Goal: Information Seeking & Learning: Find specific fact

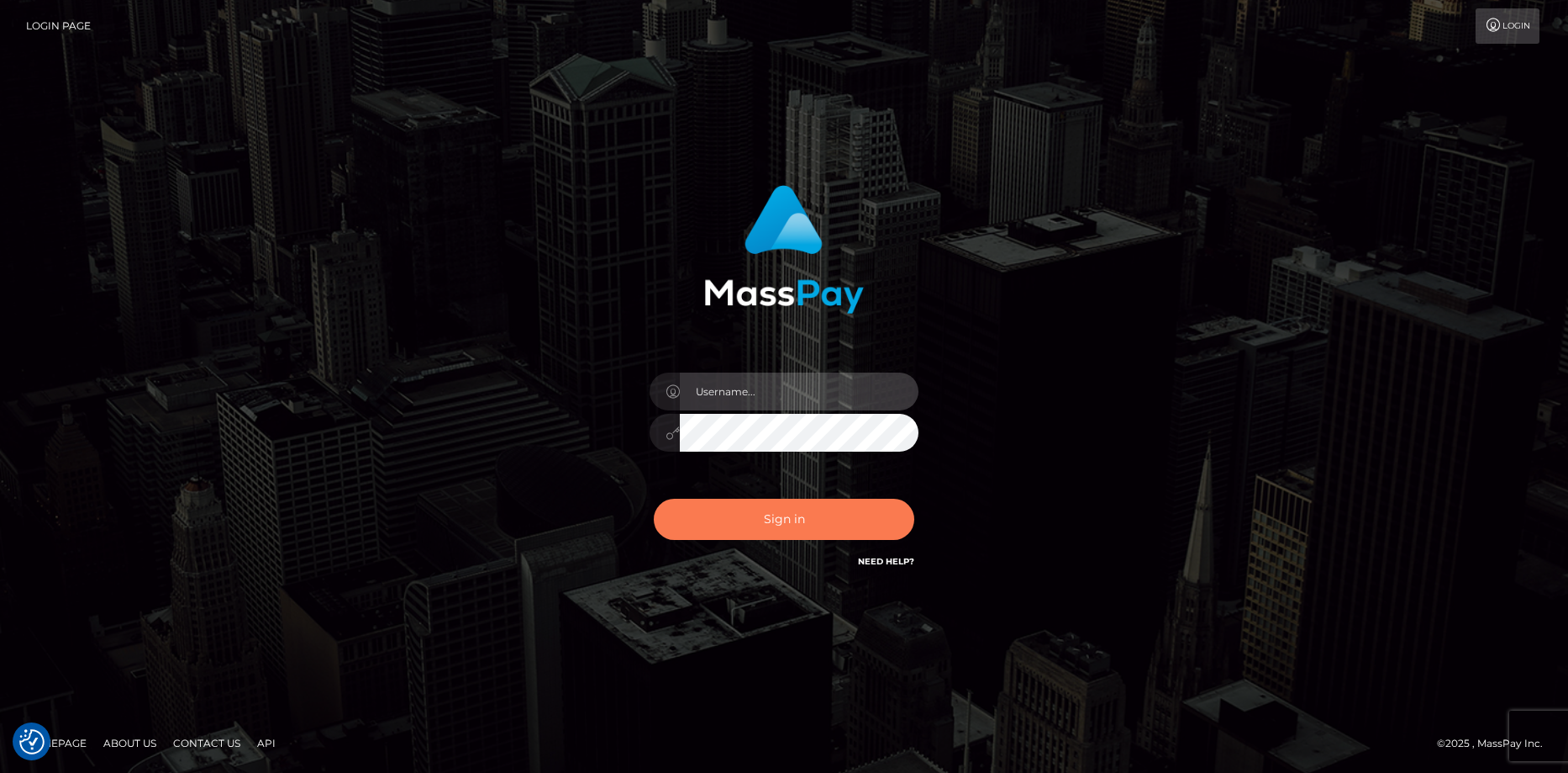
type input "Eduard Gavrilescu"
click at [720, 517] on button "Sign in" at bounding box center [784, 519] width 260 height 41
type input "Eduard Gavrilescu"
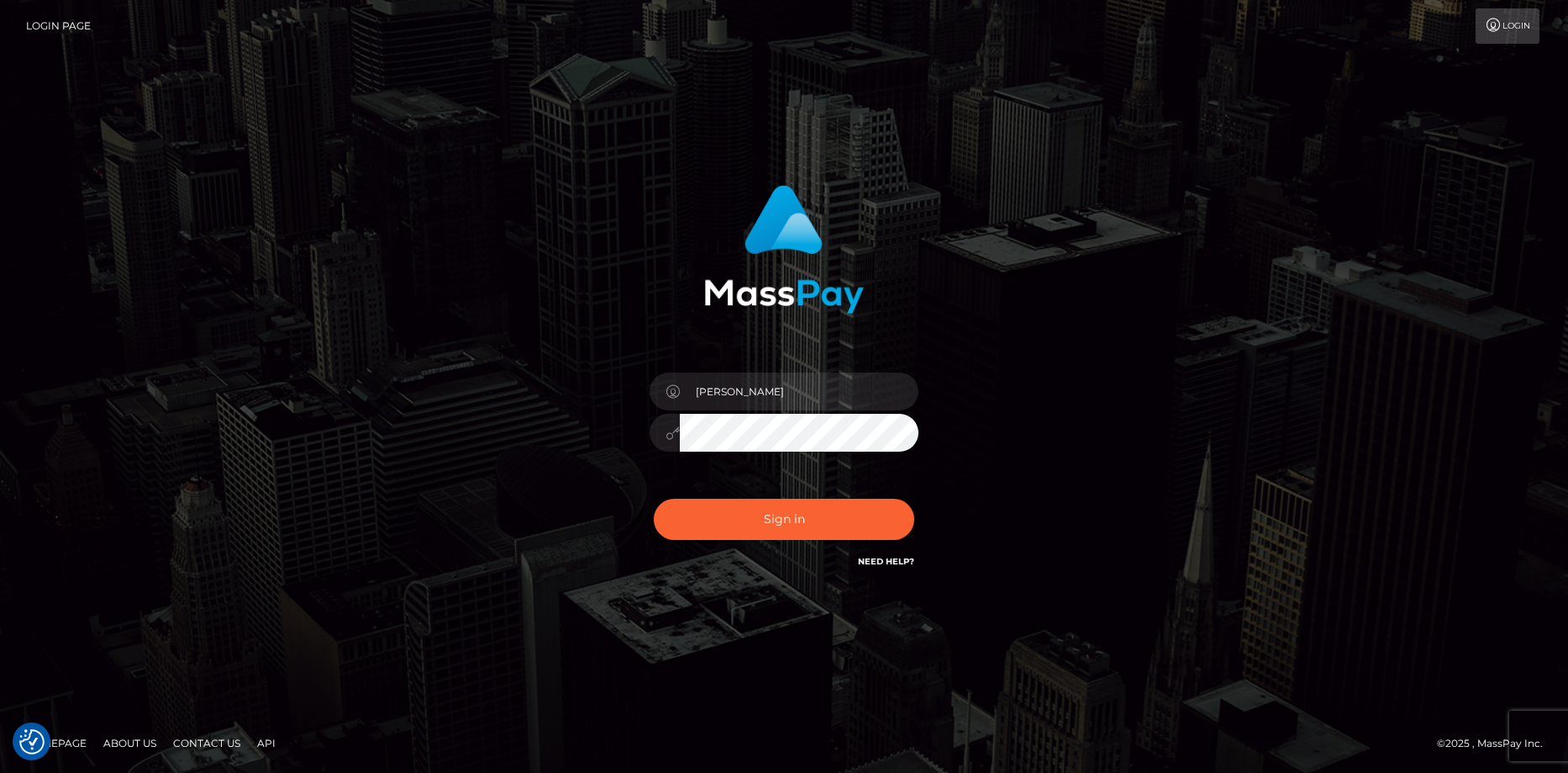
click at [732, 495] on div "Sign in Need Help?" at bounding box center [784, 526] width 294 height 75
click at [736, 510] on button "Sign in" at bounding box center [784, 519] width 260 height 41
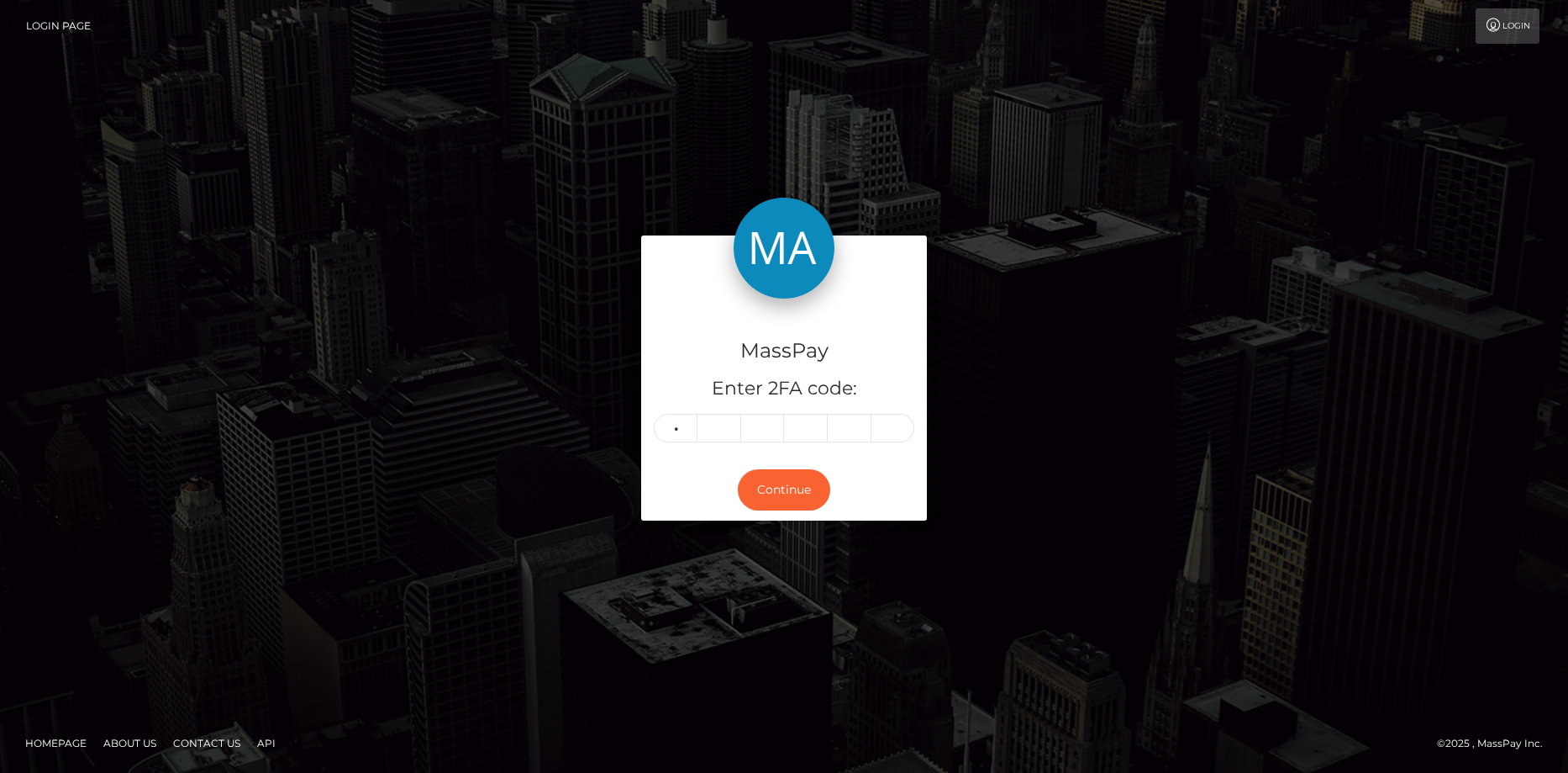
type input "7"
type input "8"
type input "5"
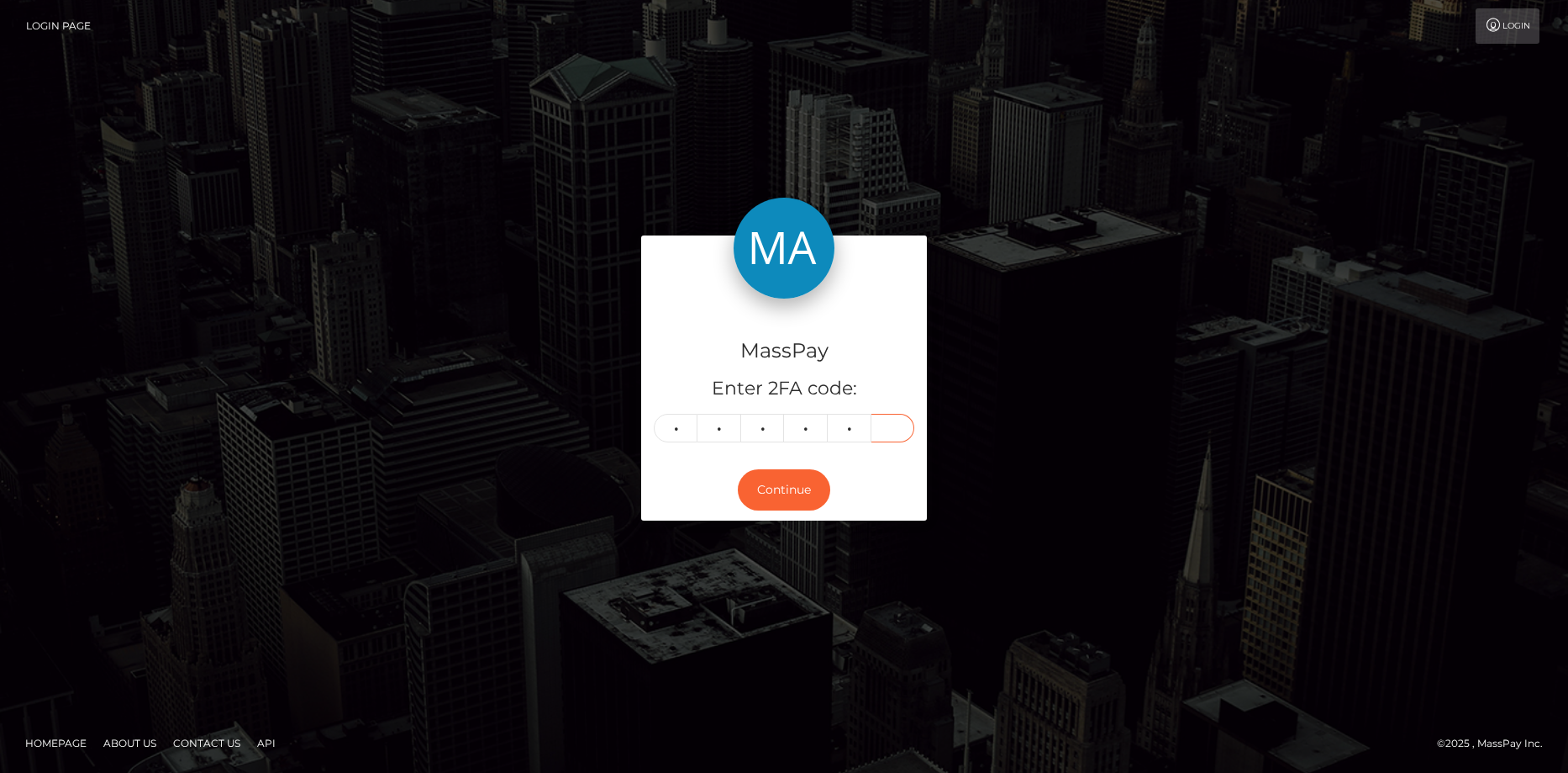
type input "3"
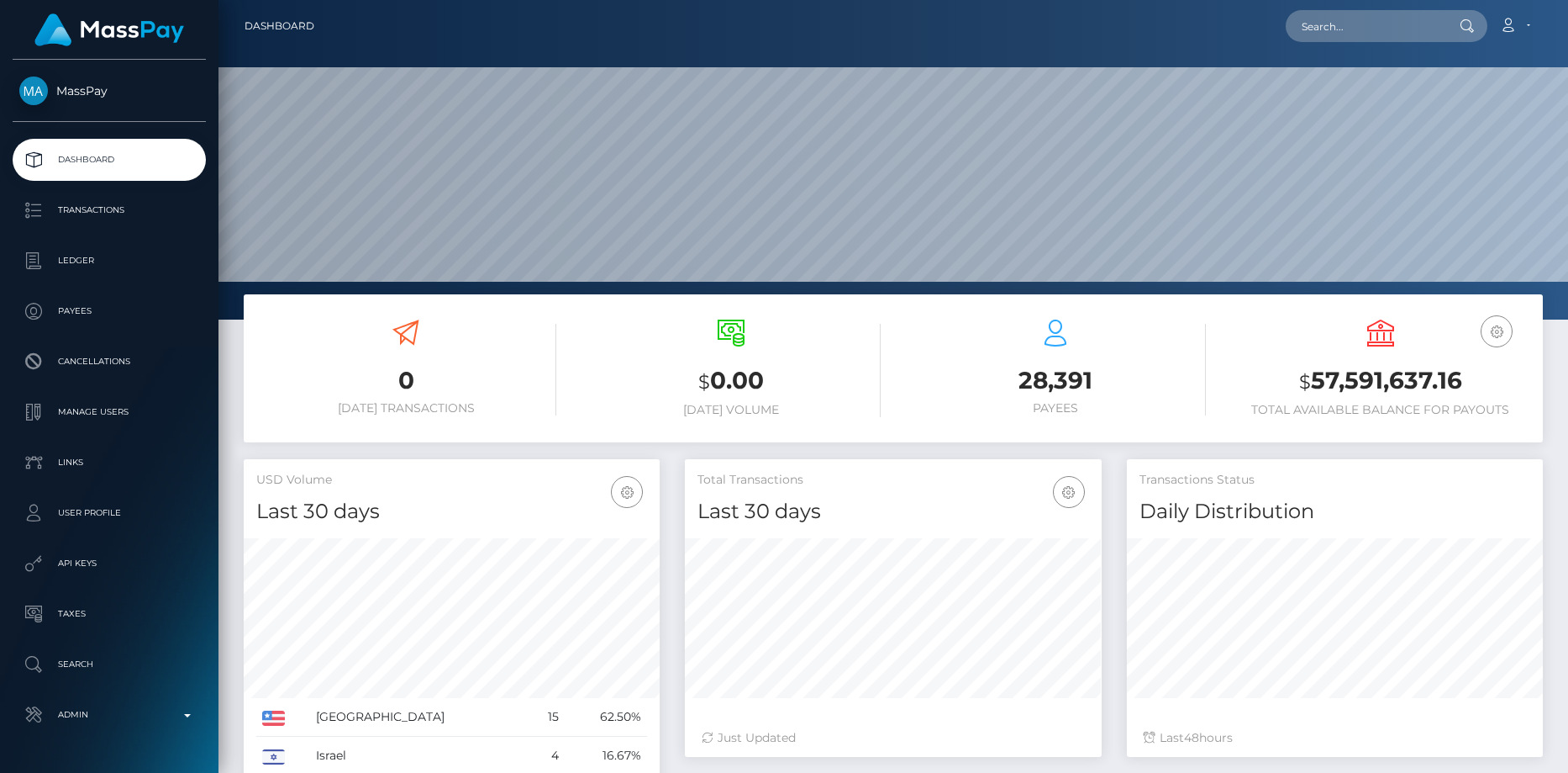
scroll to position [299, 417]
click at [1291, 18] on div "Loading... Loading... Account Edit Profile Logout" at bounding box center [934, 26] width 1214 height 35
click at [1300, 20] on input "text" at bounding box center [1365, 26] width 158 height 32
paste input "Ticket #131102"
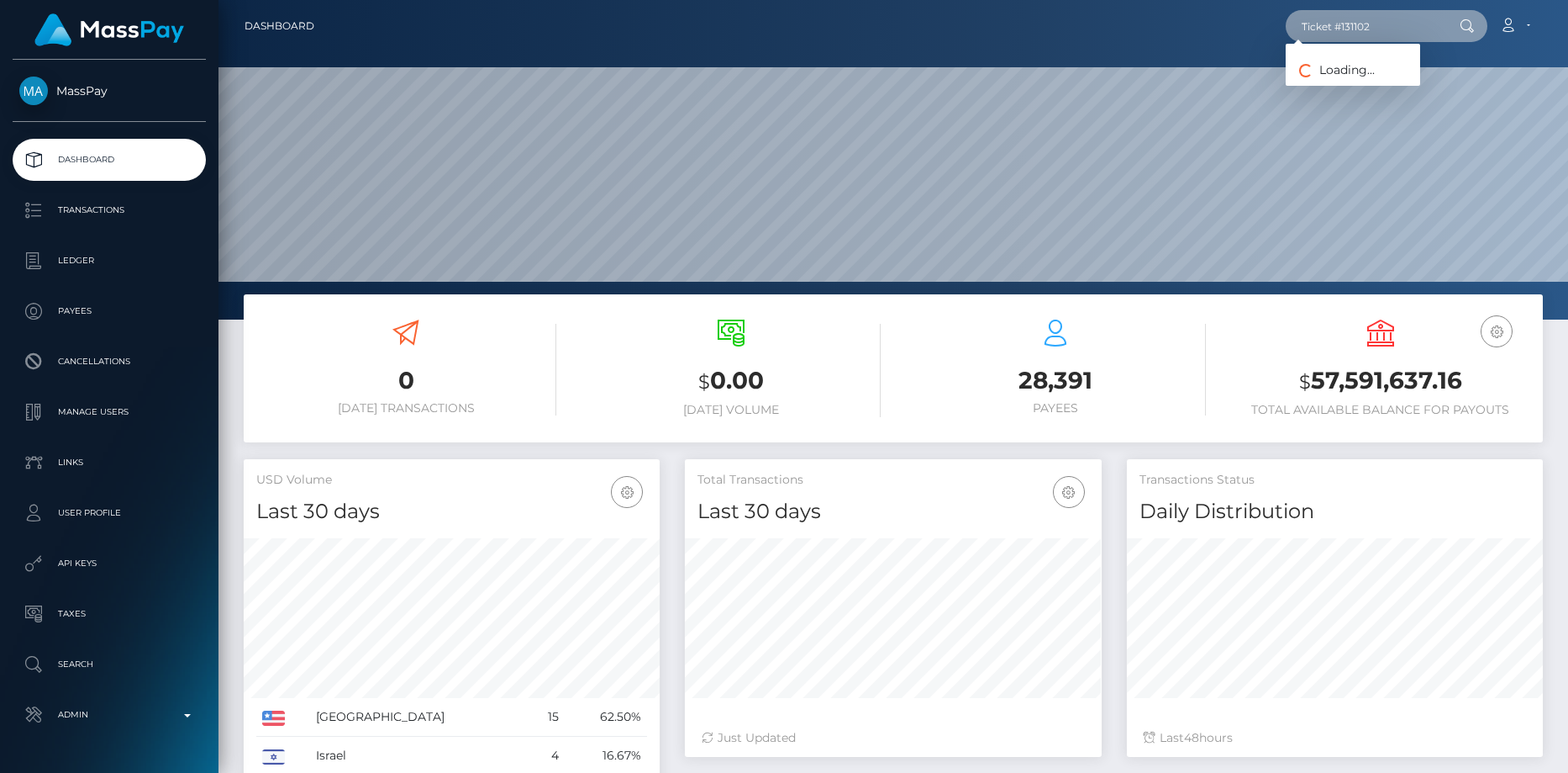
scroll to position [0, 0]
type input "Ticket #131102"
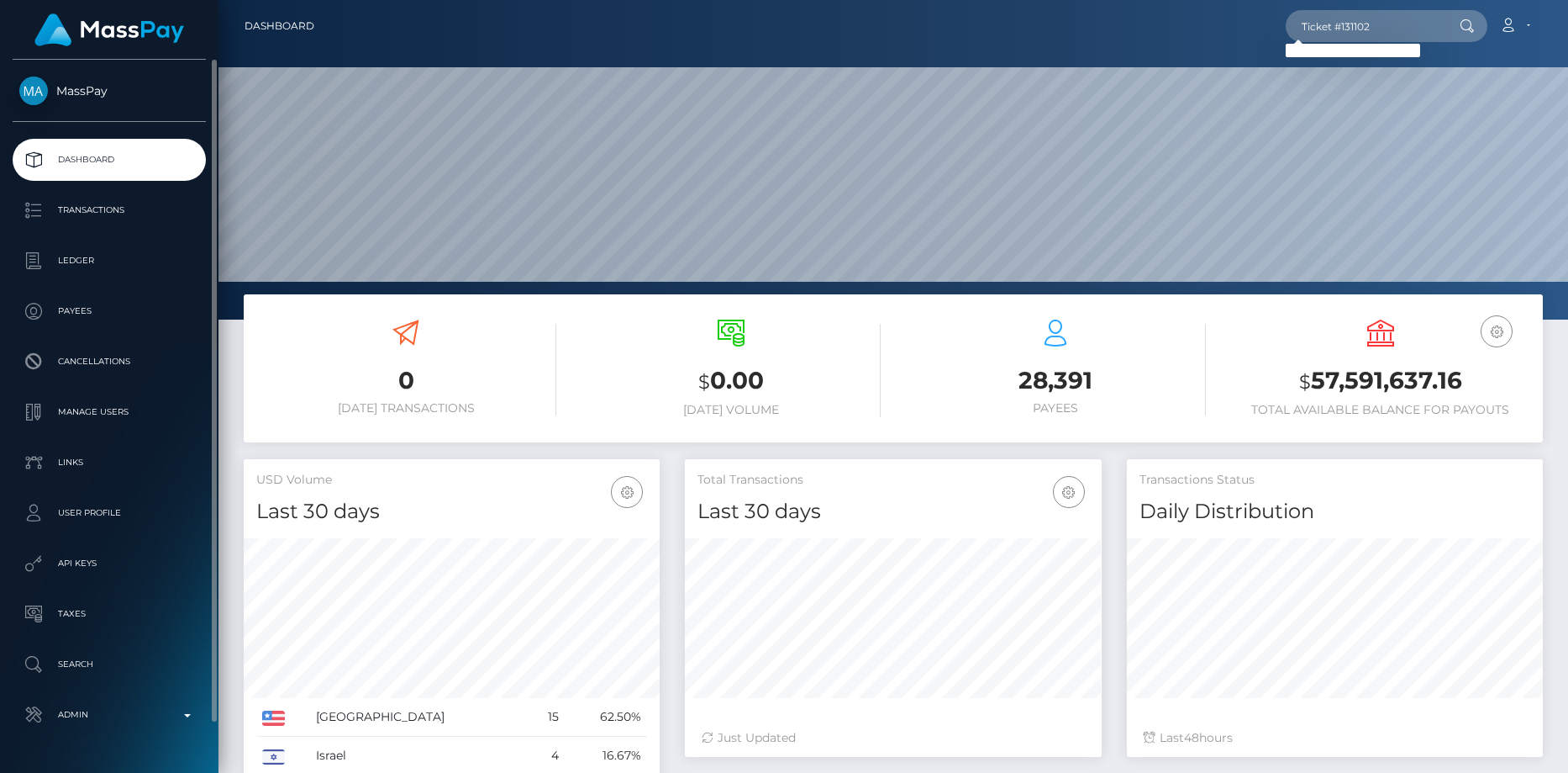
click at [117, 643] on ul "Dashboard Transactions Ledger Payees Cancellations Manage Users Links API Keys" at bounding box center [109, 437] width 219 height 597
click at [113, 654] on p "Search" at bounding box center [109, 664] width 180 height 26
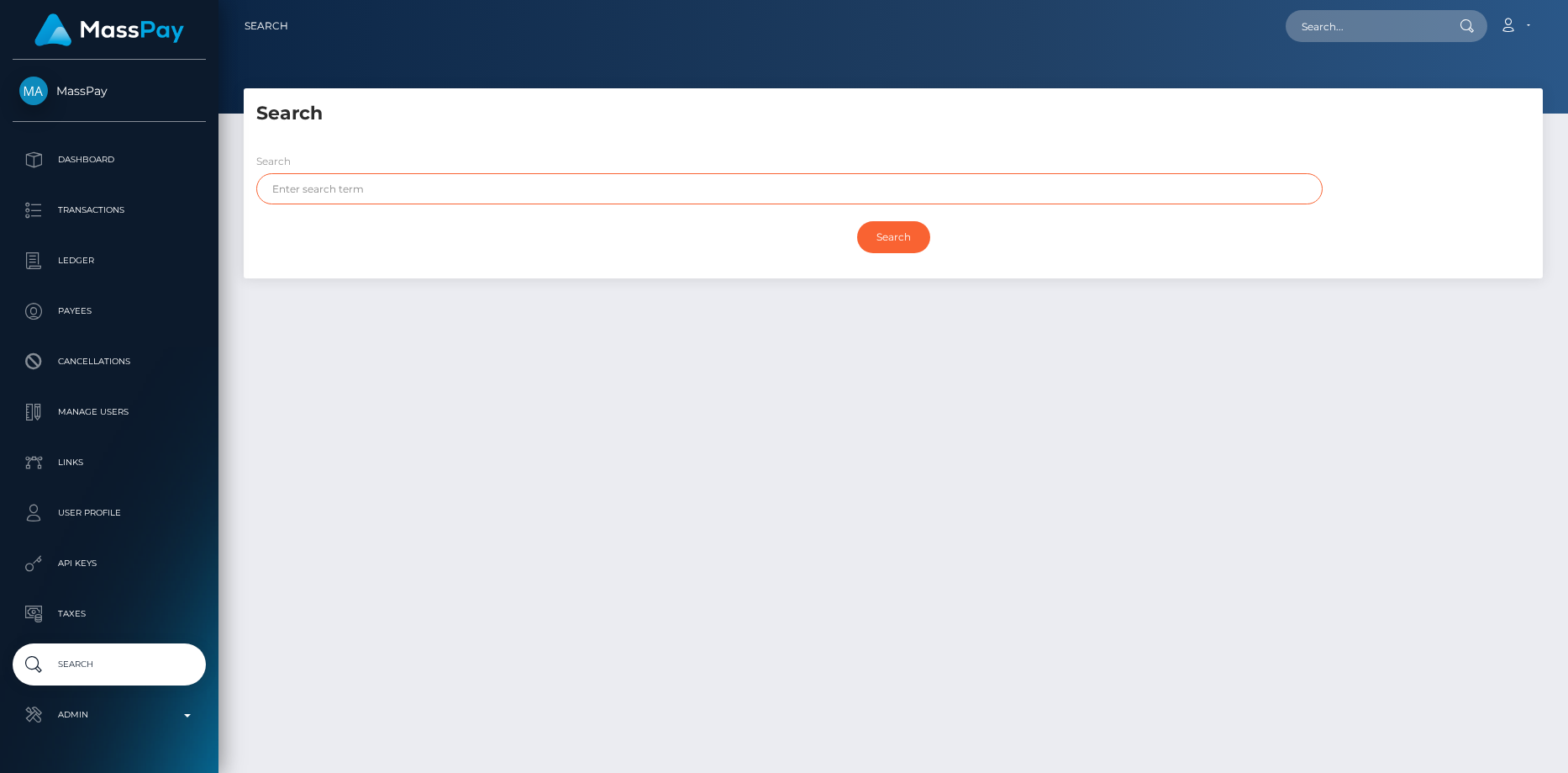
click at [435, 180] on input "text" at bounding box center [789, 188] width 1066 height 31
type input "[PERSON_NAME]"
click at [857, 221] on input "Search" at bounding box center [893, 238] width 73 height 32
click at [887, 224] on input "Search" at bounding box center [893, 238] width 73 height 32
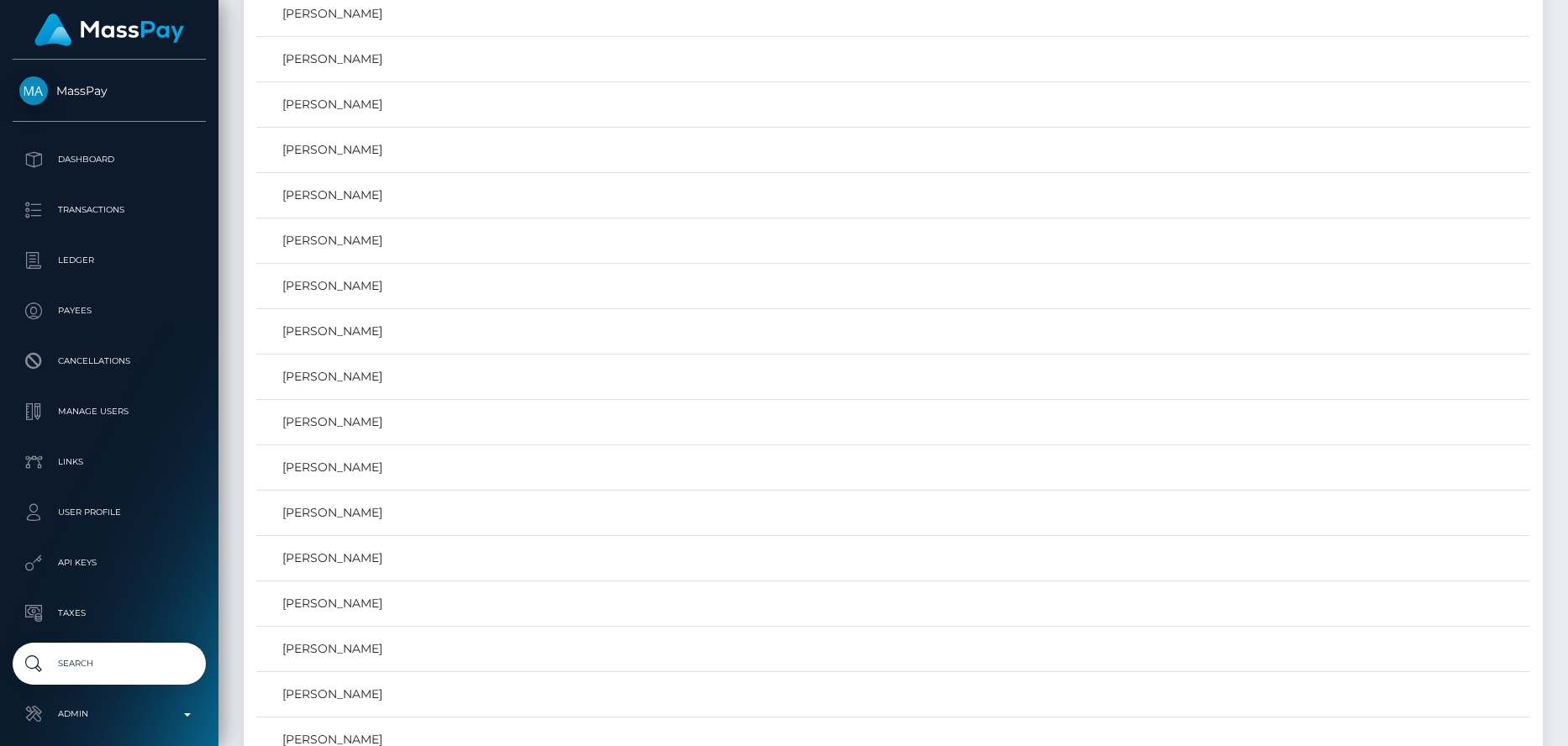
scroll to position [5041, 0]
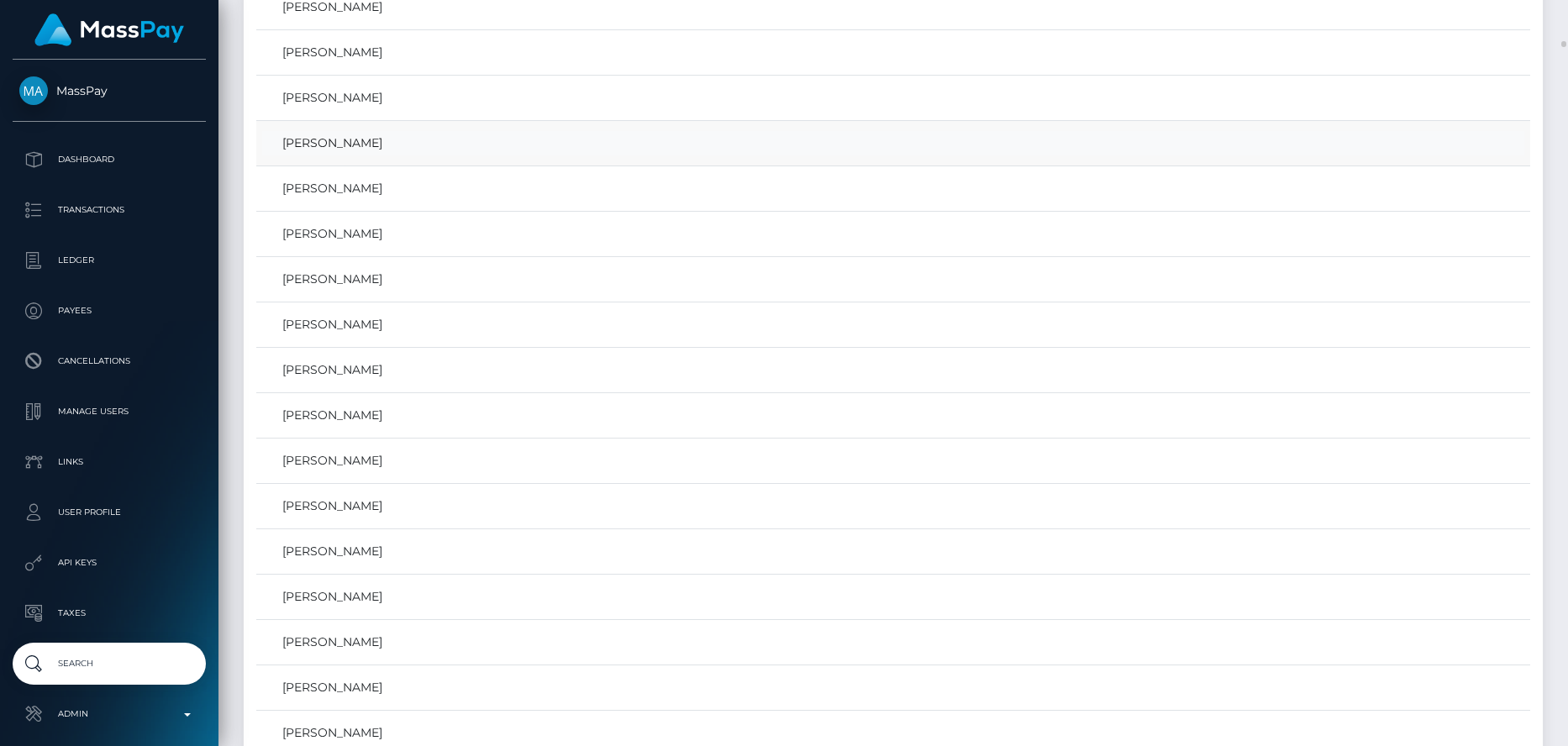
click at [377, 145] on link "[PERSON_NAME]" at bounding box center [892, 143] width 1262 height 25
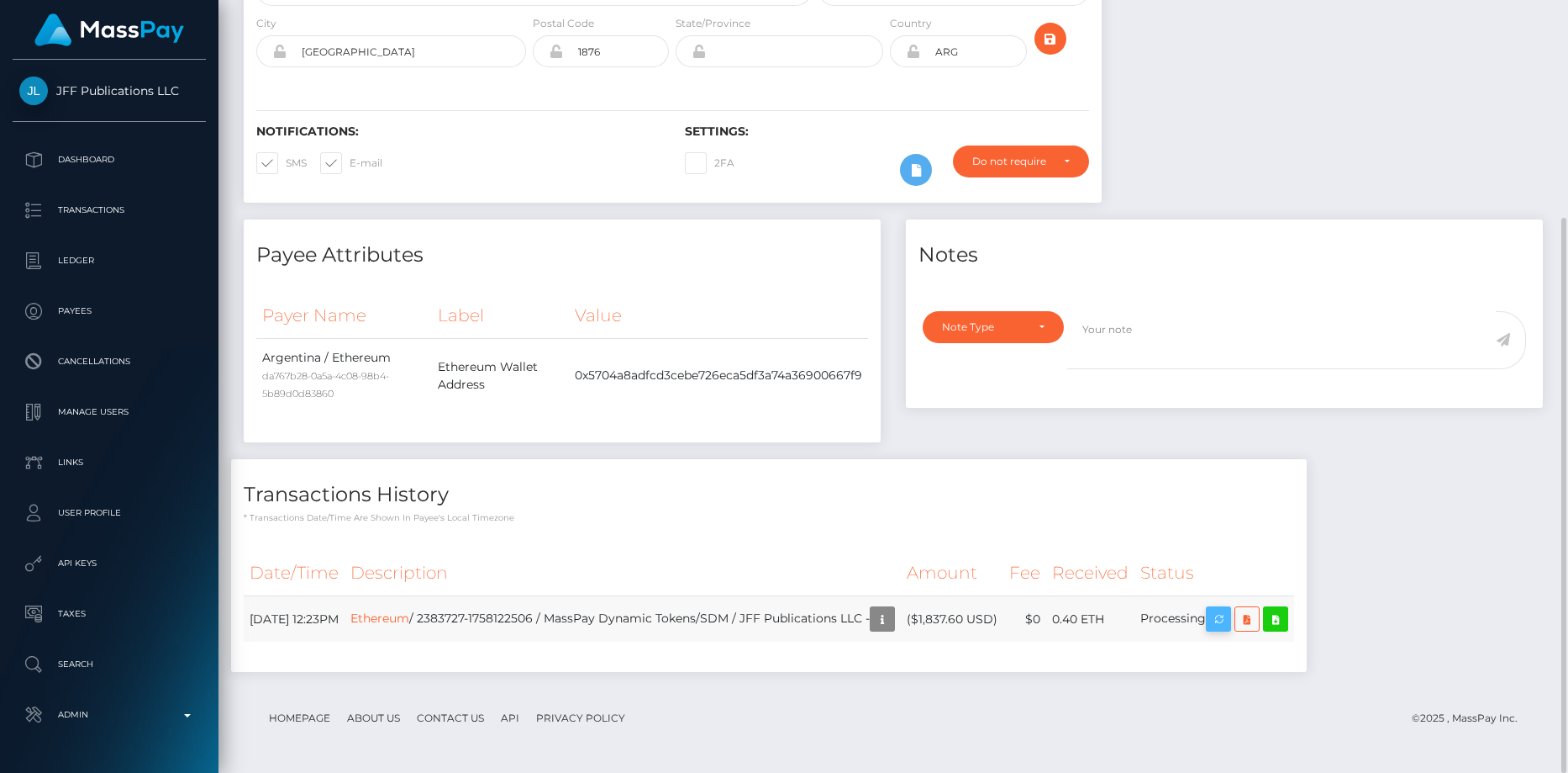
scroll to position [202, 417]
click at [1229, 612] on icon "button" at bounding box center [1218, 619] width 20 height 21
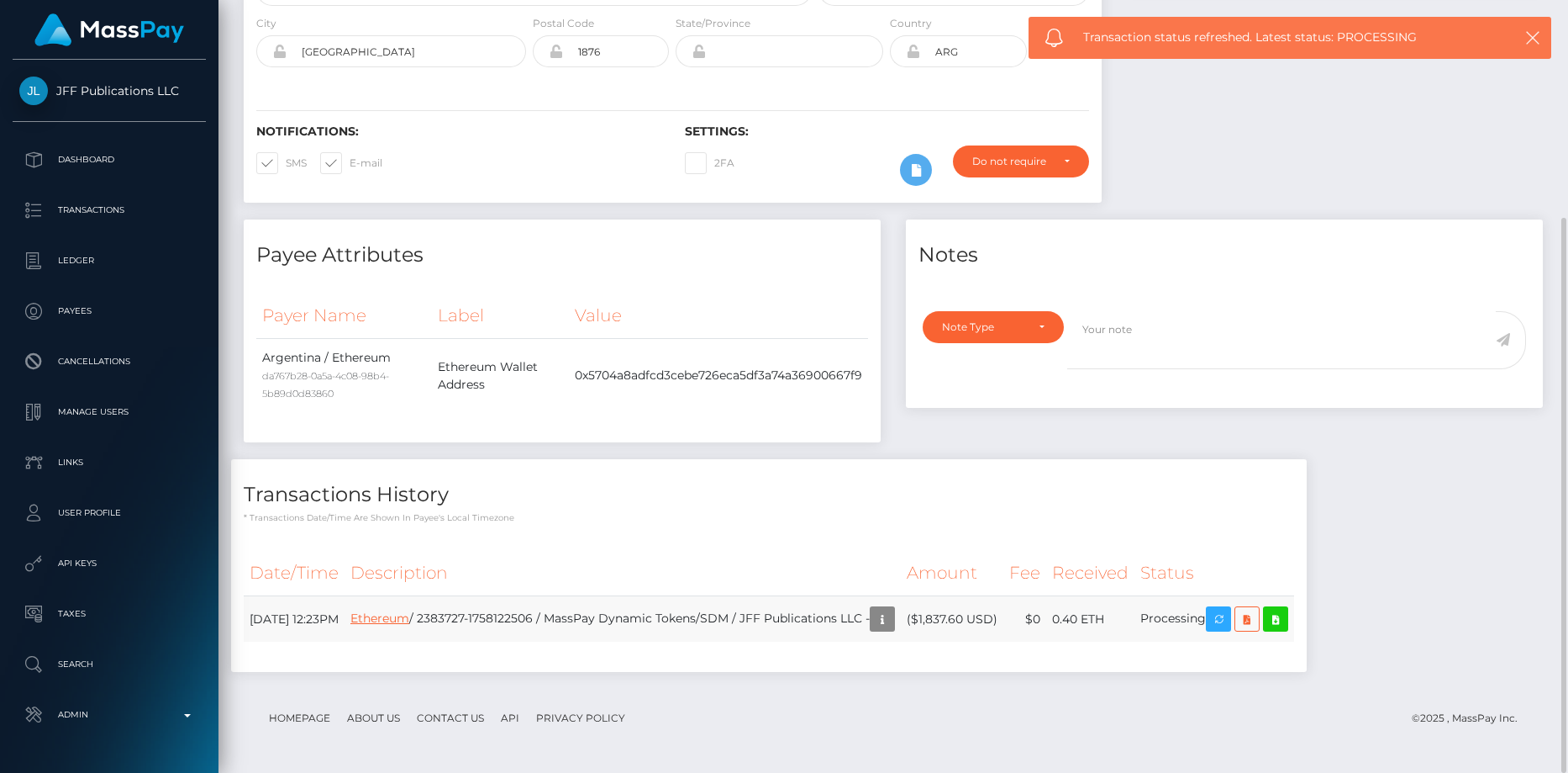
click at [409, 622] on link "Ethereum" at bounding box center [379, 618] width 59 height 15
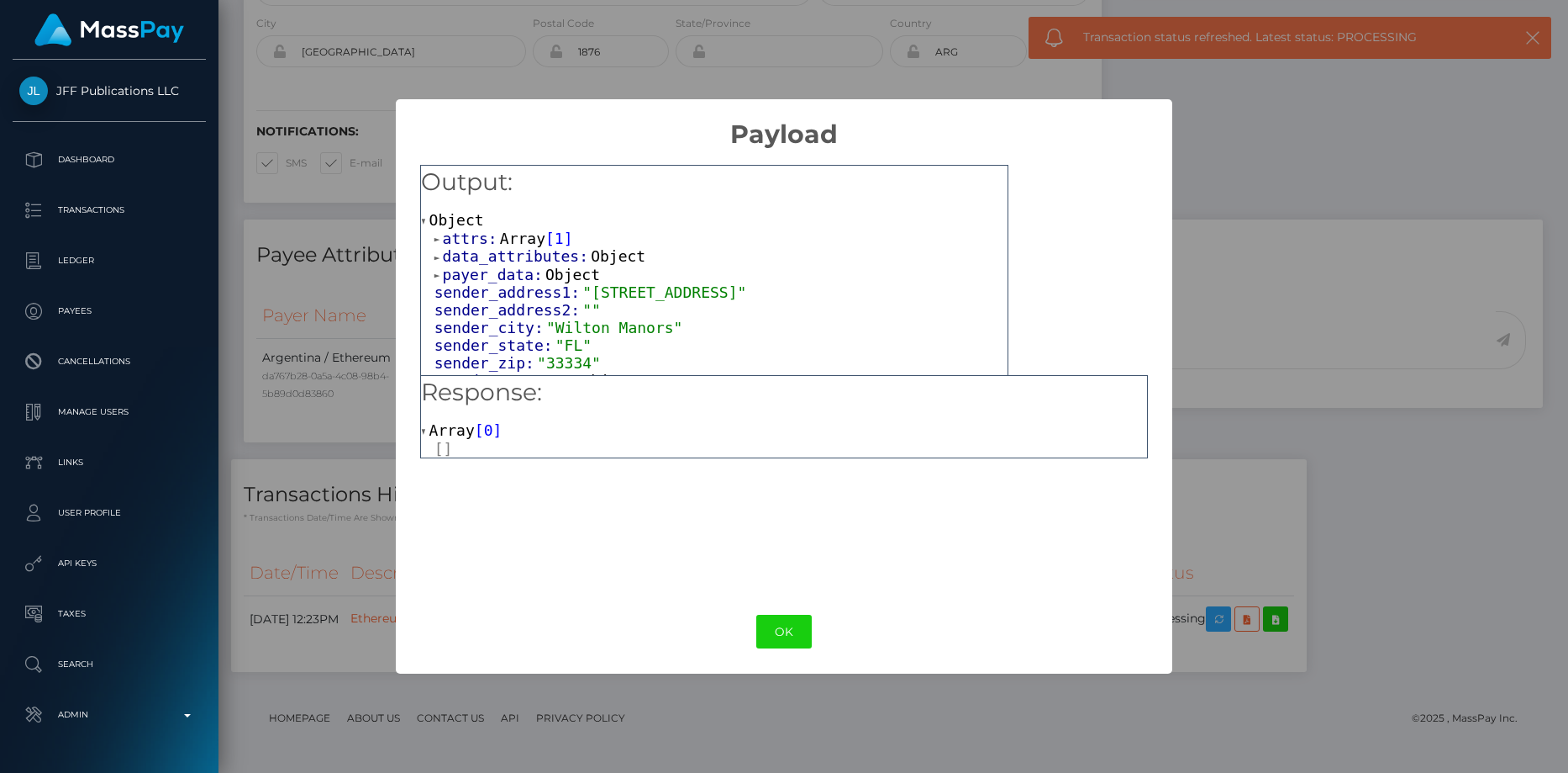
click at [510, 244] on span "Array" at bounding box center [522, 238] width 45 height 18
click at [517, 251] on span "Object" at bounding box center [504, 255] width 54 height 18
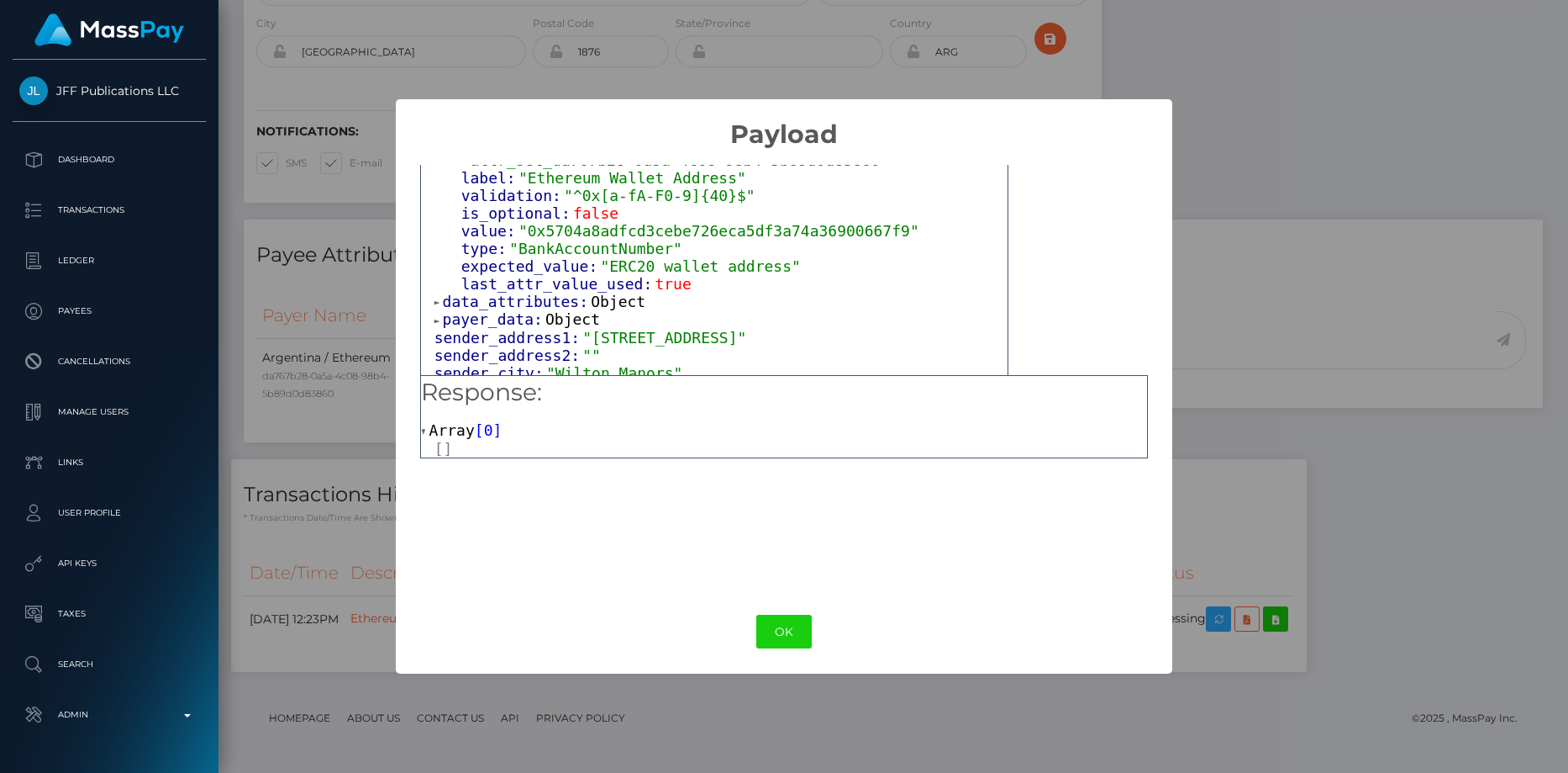
scroll to position [169, 0]
click at [532, 292] on span "data_attributes:" at bounding box center [517, 301] width 149 height 18
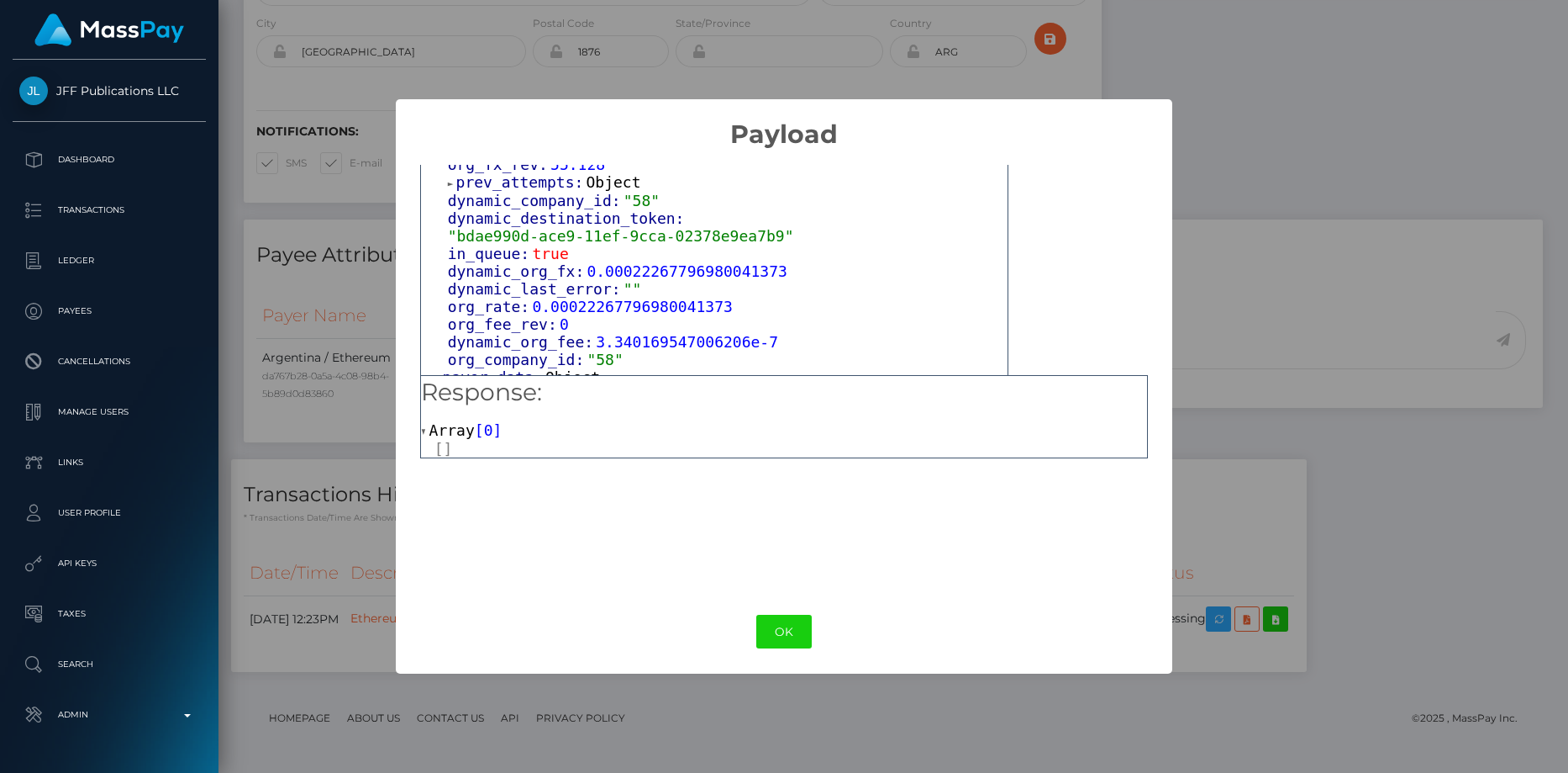
scroll to position [336, 0]
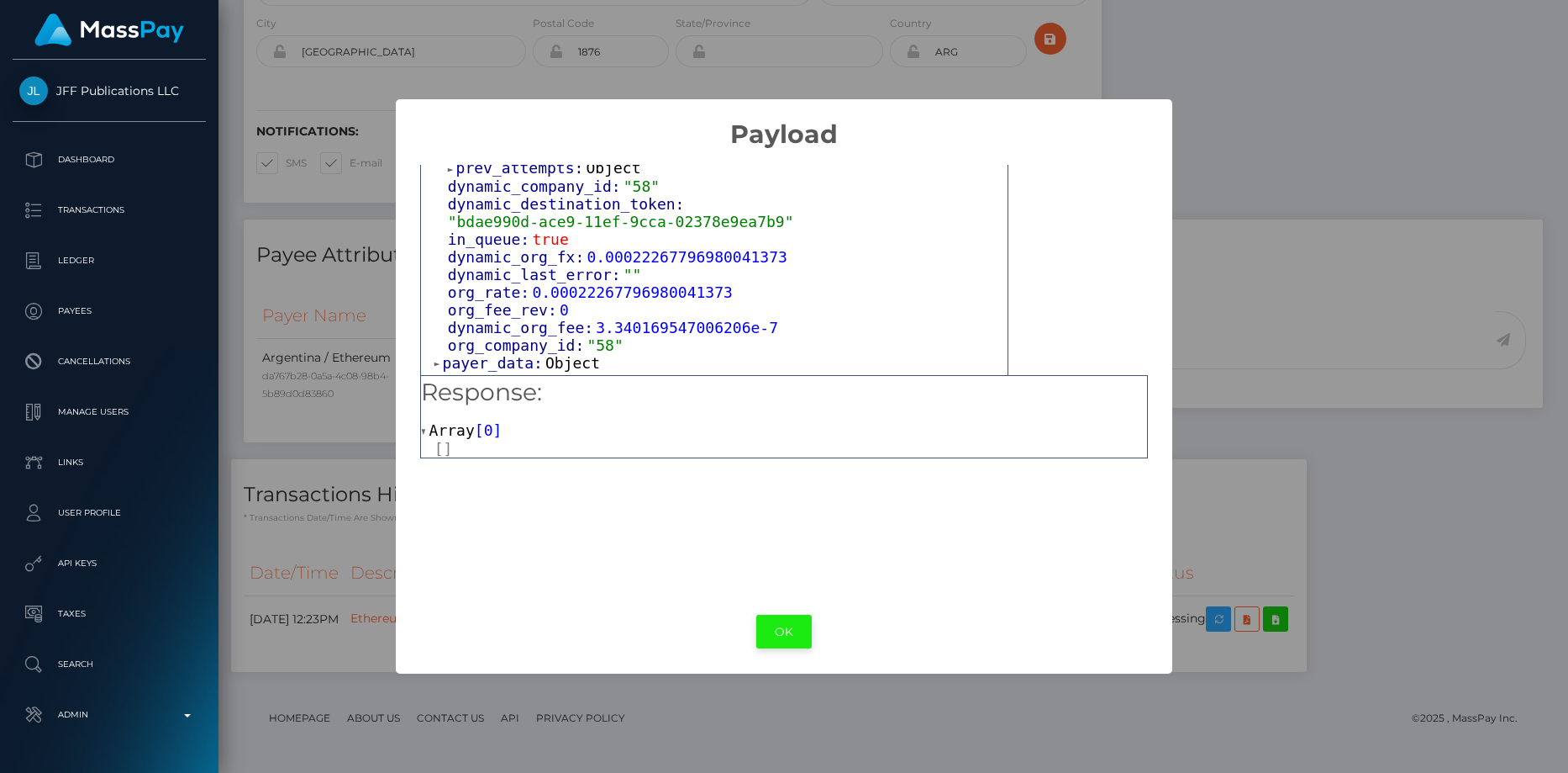
click at [764, 615] on button "OK" at bounding box center [784, 632] width 55 height 34
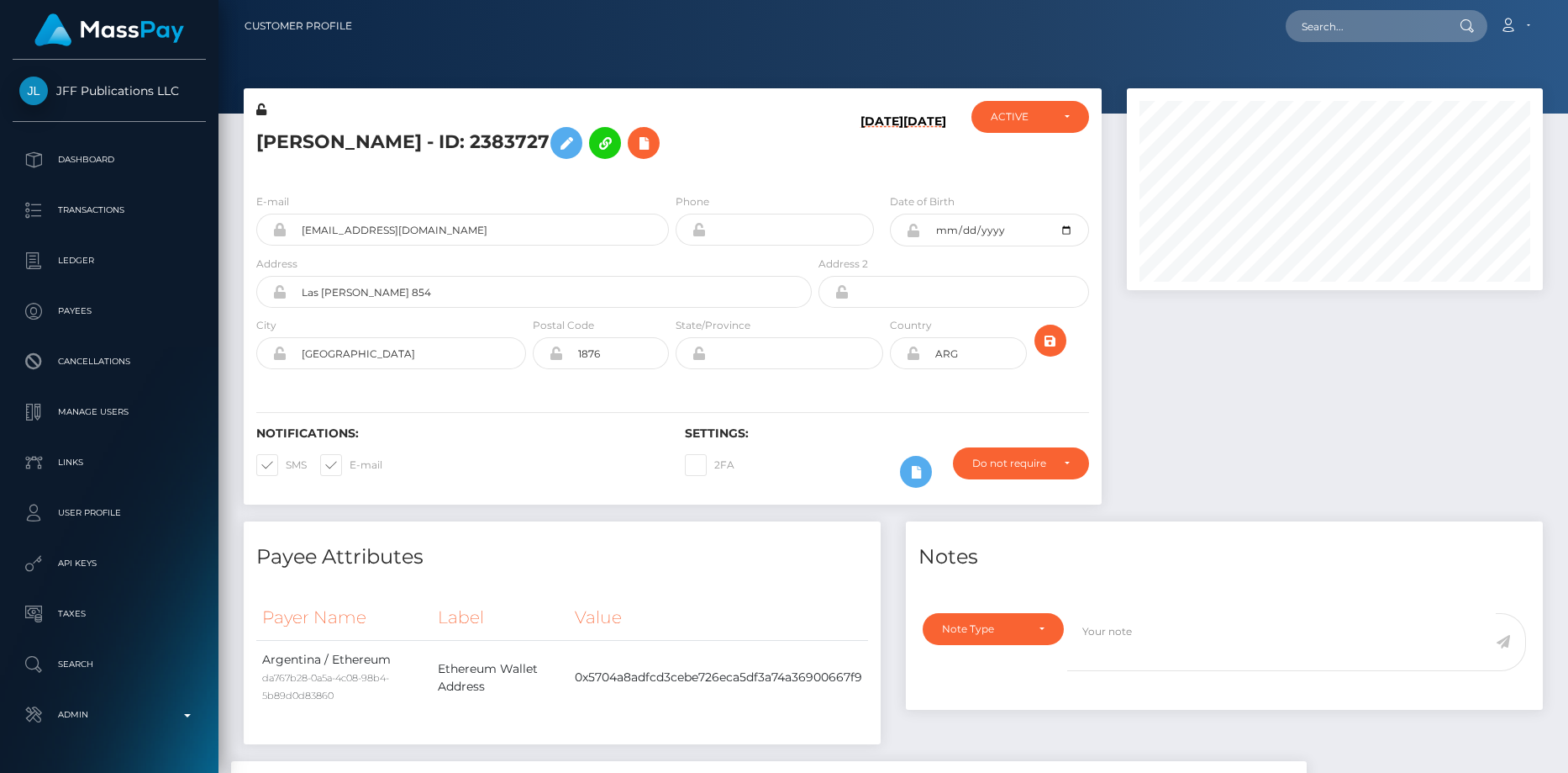
scroll to position [202, 417]
click at [473, 147] on h5 "[PERSON_NAME] - ID: 2383727" at bounding box center [529, 142] width 546 height 49
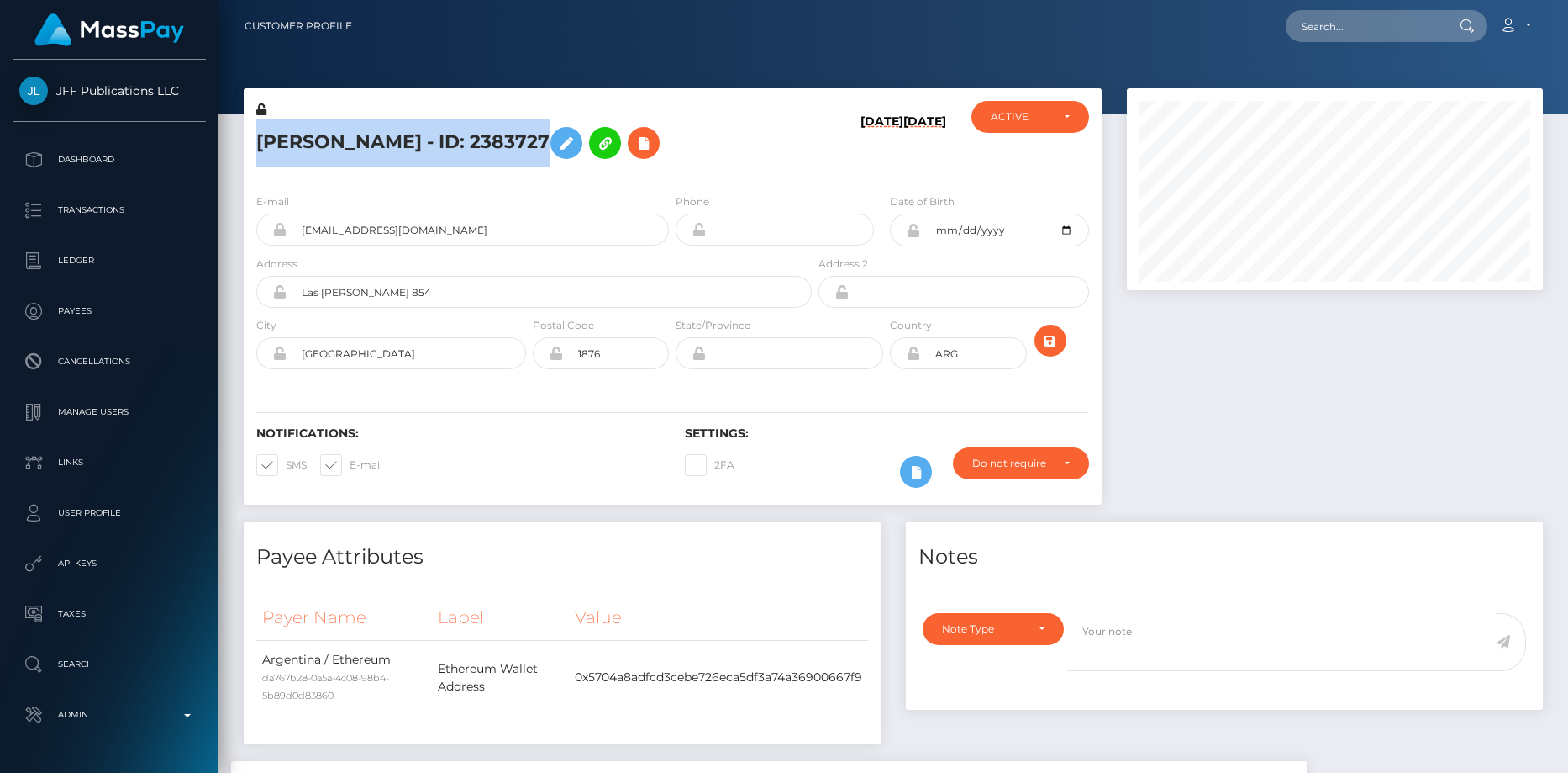
click at [473, 147] on h5 "[PERSON_NAME] - ID: 2383727" at bounding box center [529, 142] width 546 height 49
copy h5 "[PERSON_NAME] - ID: 2383727"
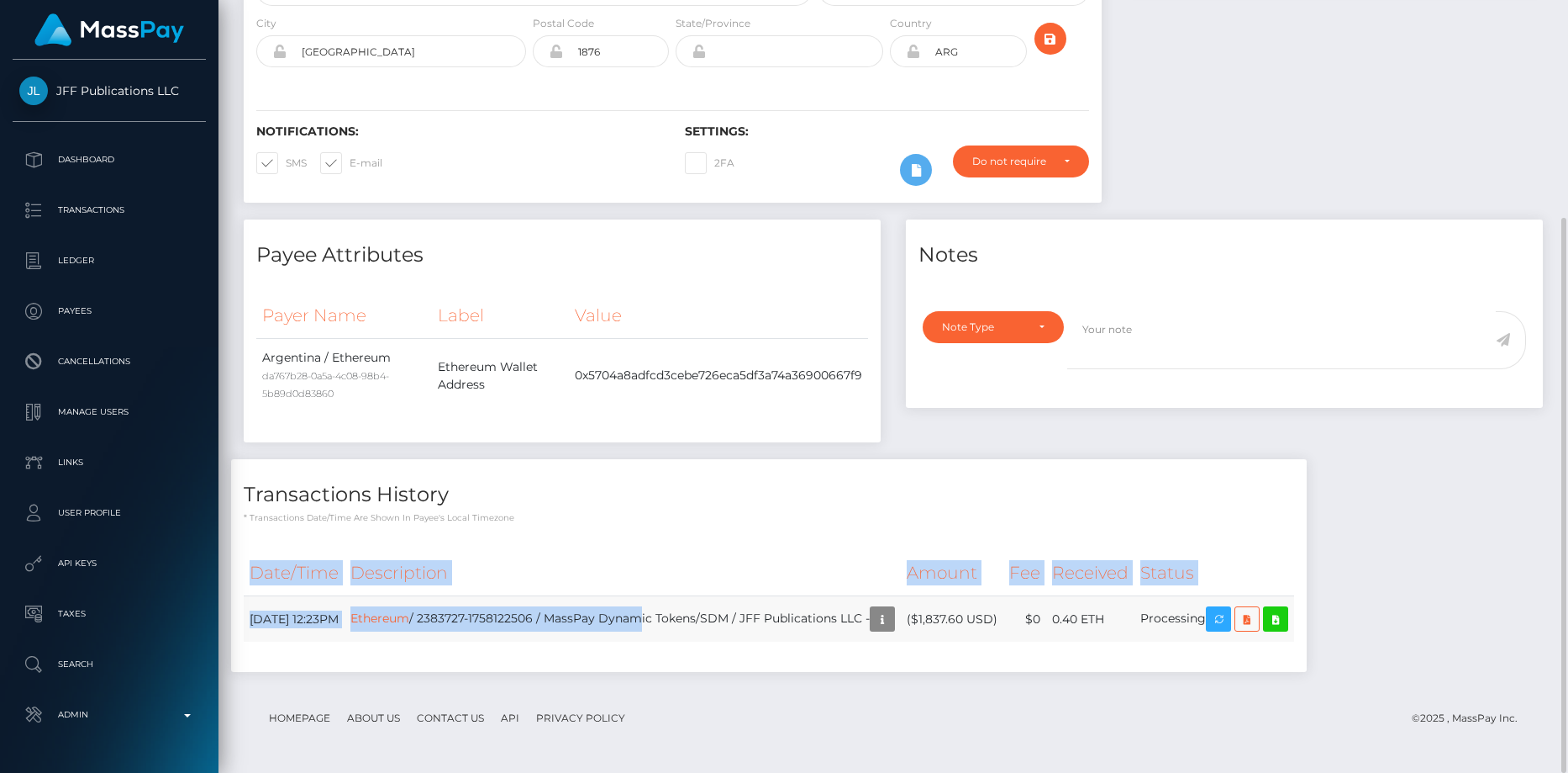
drag, startPoint x: 238, startPoint y: 627, endPoint x: 709, endPoint y: 609, distance: 471.3
click at [709, 609] on div "Date/Time Description Amount Fee Received Status Ethereum" at bounding box center [769, 604] width 1075 height 135
click at [509, 618] on td "Ethereum / 2383727-1758122506 / MassPay Dynamic Tokens/SDM / JFF Publications L…" at bounding box center [623, 619] width 556 height 46
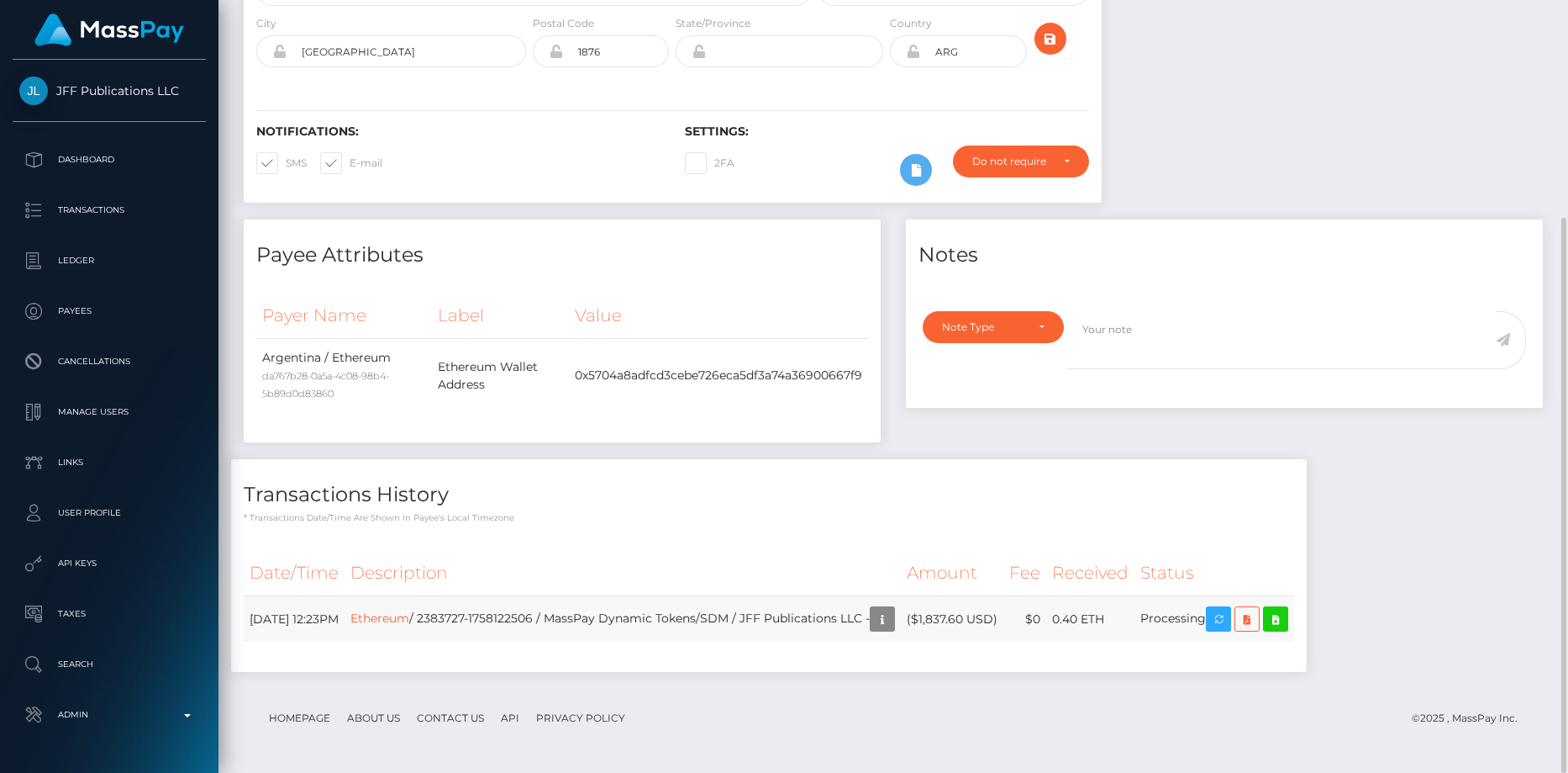
drag, startPoint x: 251, startPoint y: 618, endPoint x: 1275, endPoint y: 614, distance: 1024.0
click at [1275, 614] on tr "[DATE] 12:23PM Ethereum / 2383727-1758122506 / MassPay Dynamic Tokens/SDM / JFF…" at bounding box center [768, 619] width 1051 height 46
copy tr "[DATE] 12:23PM Ethereum / 2383727-1758122506 / MassPay Dynamic Tokens/SDM / JFF…"
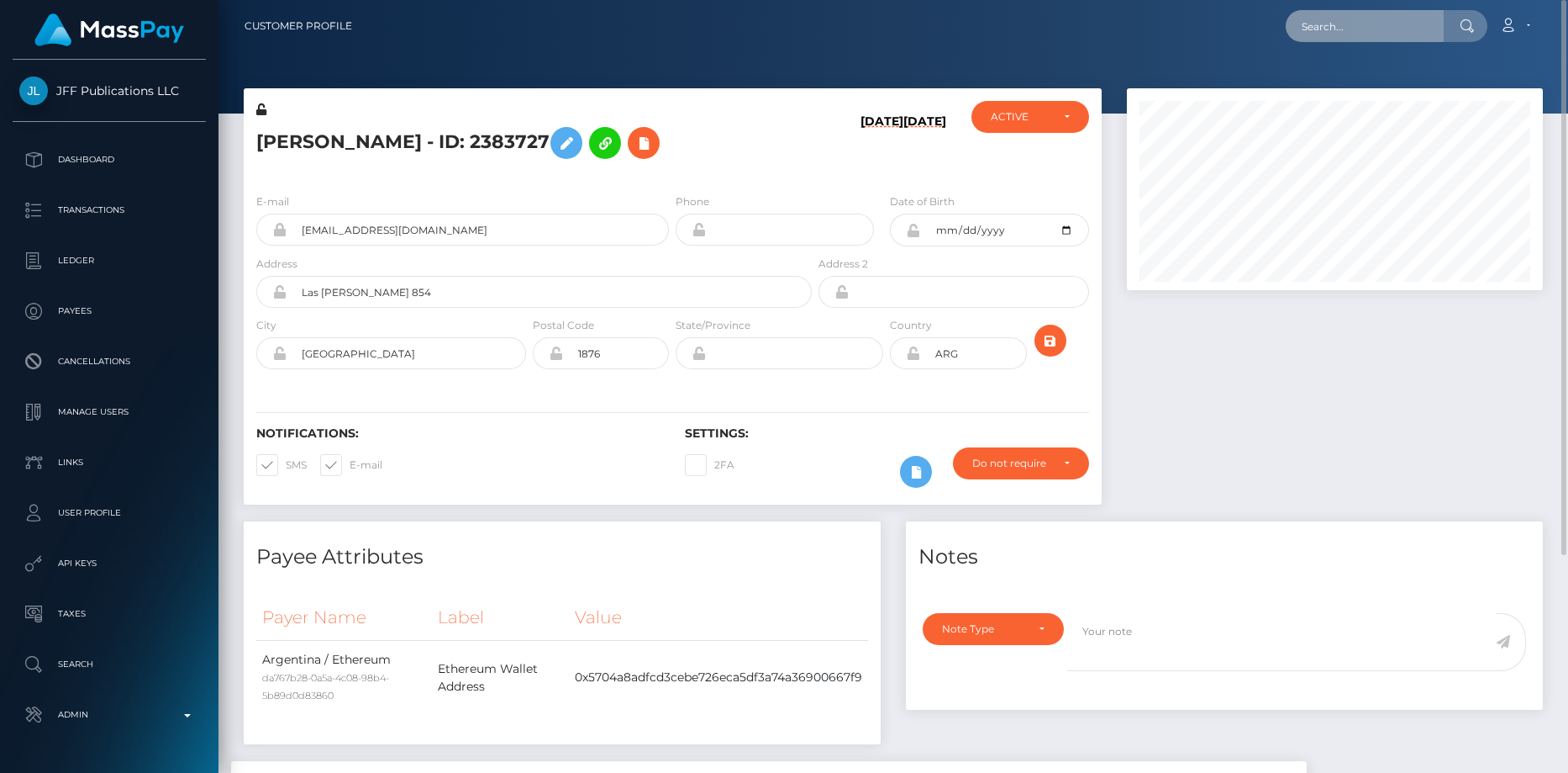
click at [1319, 34] on input "text" at bounding box center [1365, 26] width 158 height 32
paste input "MSPe25fd64b754feb2"
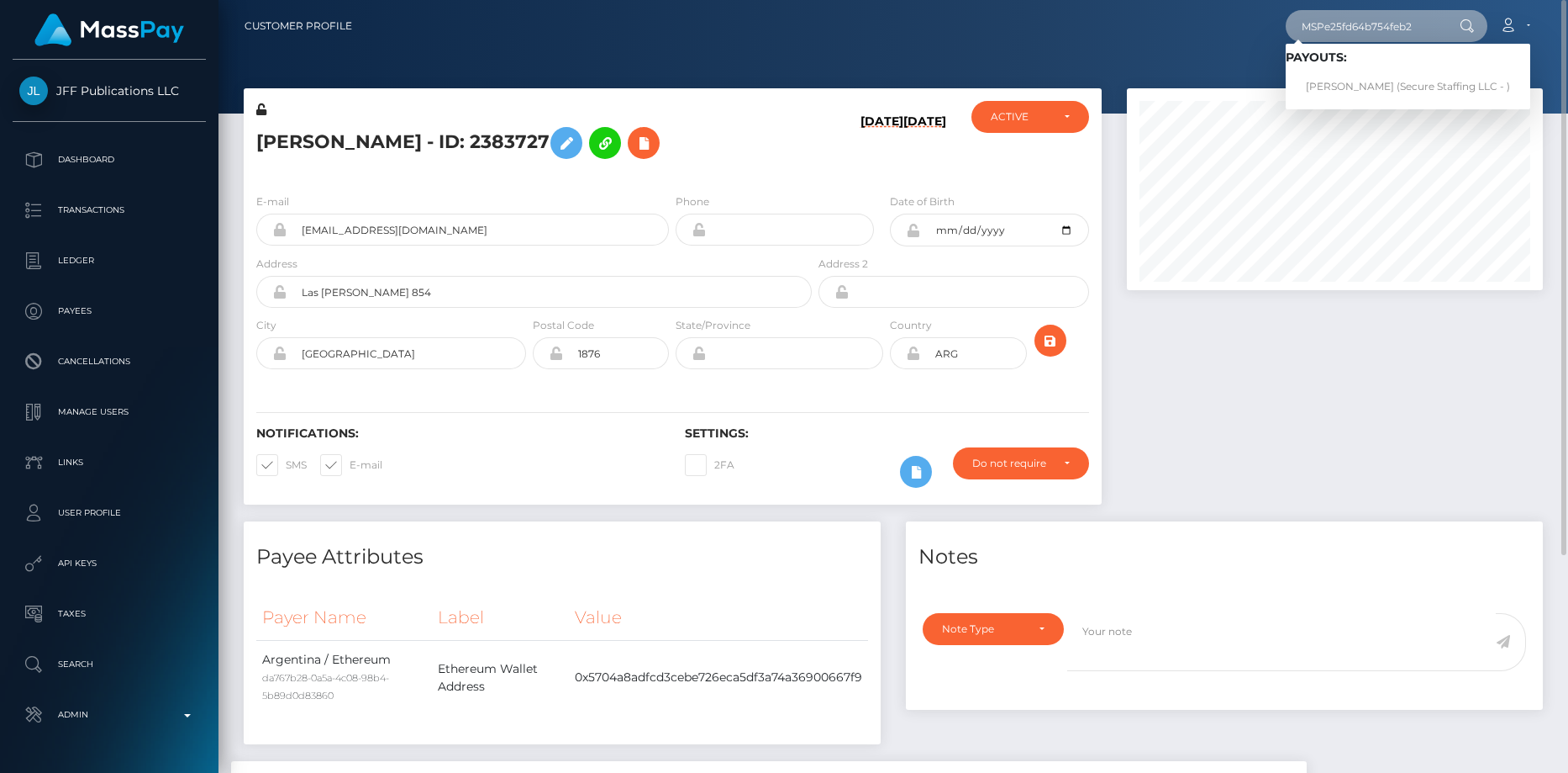
type input "MSPe25fd64b754feb2"
click at [1361, 83] on link "[PERSON_NAME] (Secure Staffing LLC - )" at bounding box center [1407, 87] width 244 height 31
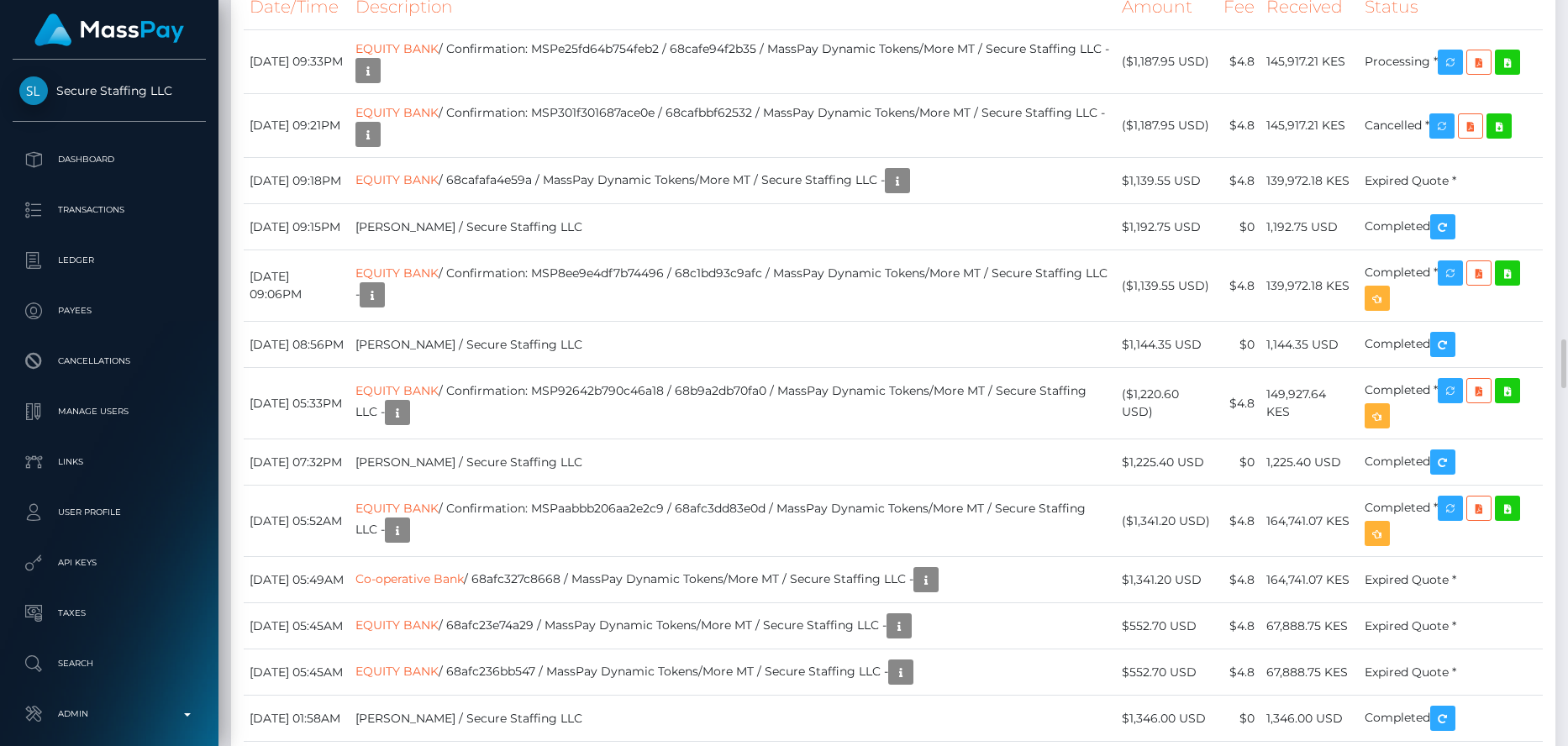
scroll to position [2605, 0]
